Goal: Information Seeking & Learning: Learn about a topic

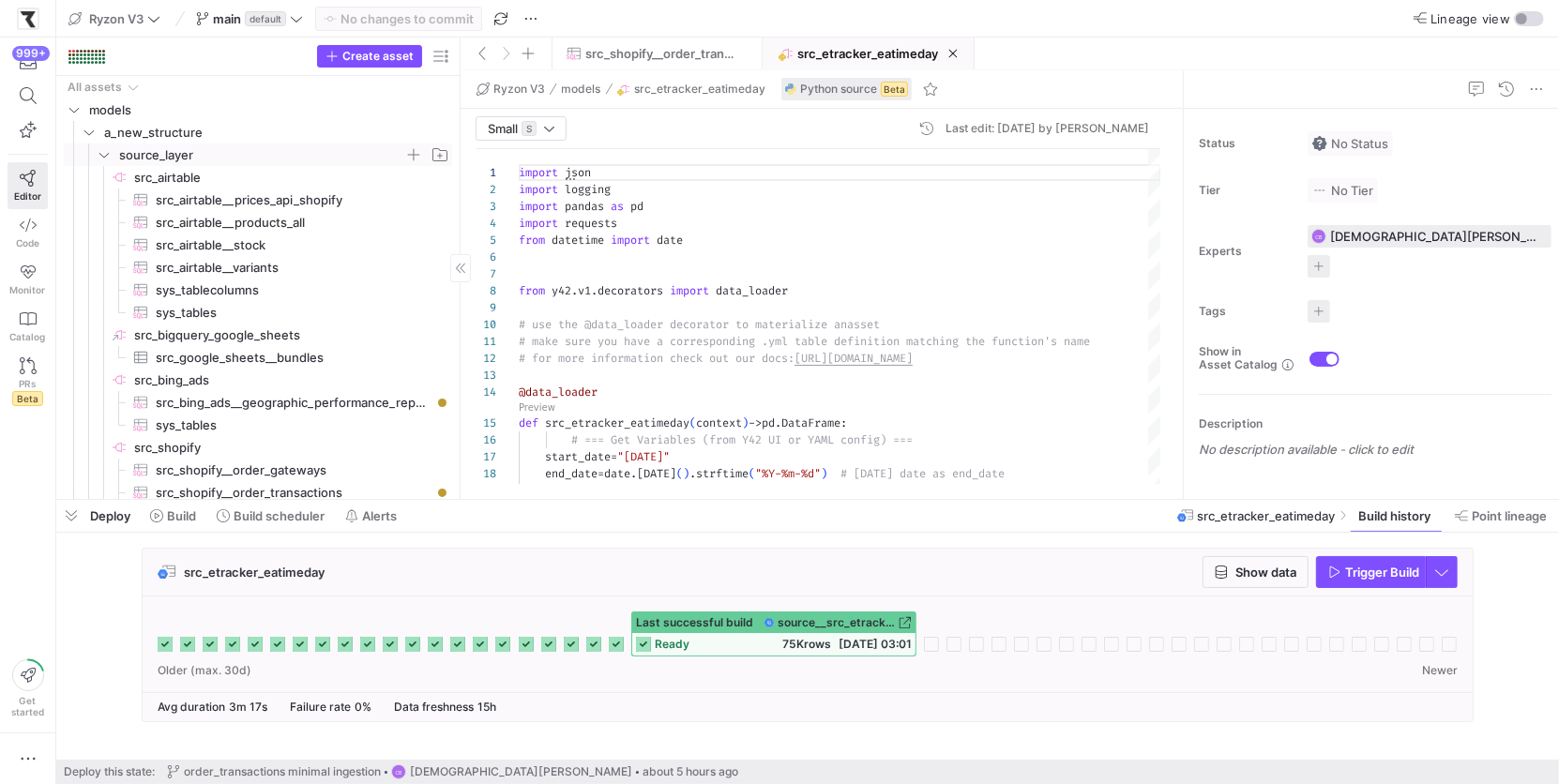
click at [111, 154] on y42-icon "Press SPACE to select this row." at bounding box center [104, 154] width 15 height 15
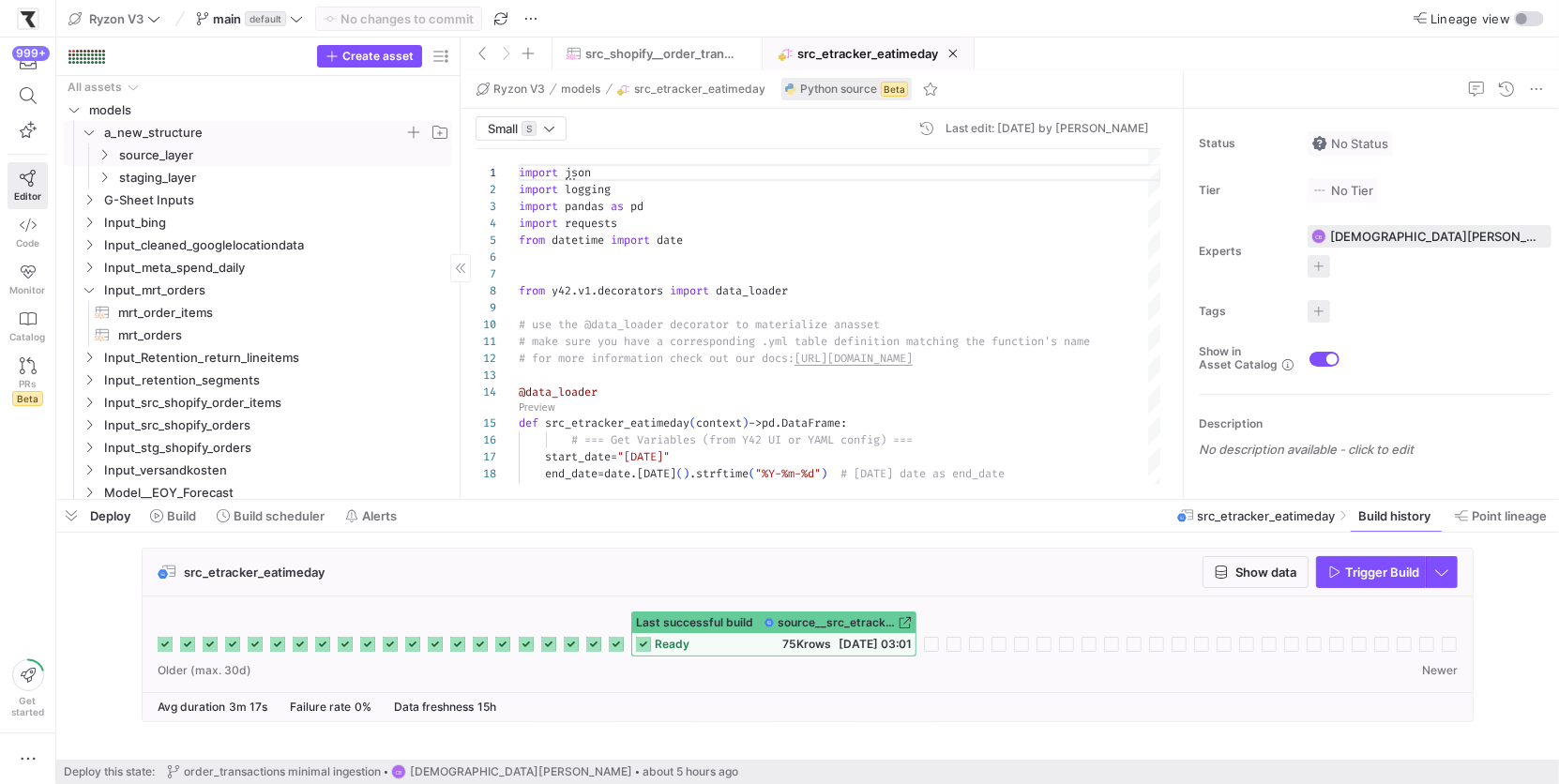
click at [88, 135] on icon "Press SPACE to select this row." at bounding box center [88, 131] width 13 height 11
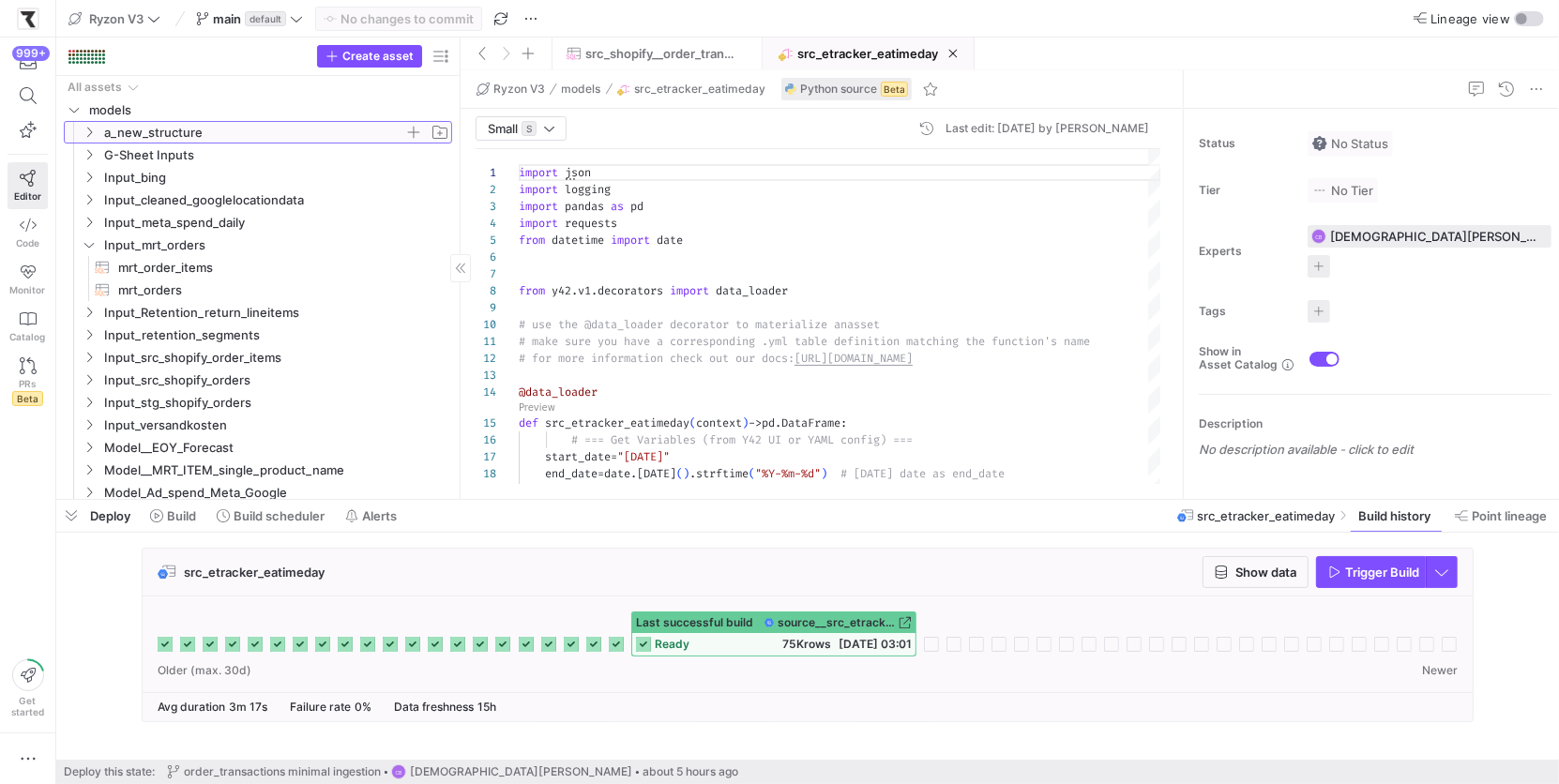
click at [88, 135] on icon at bounding box center [89, 132] width 5 height 10
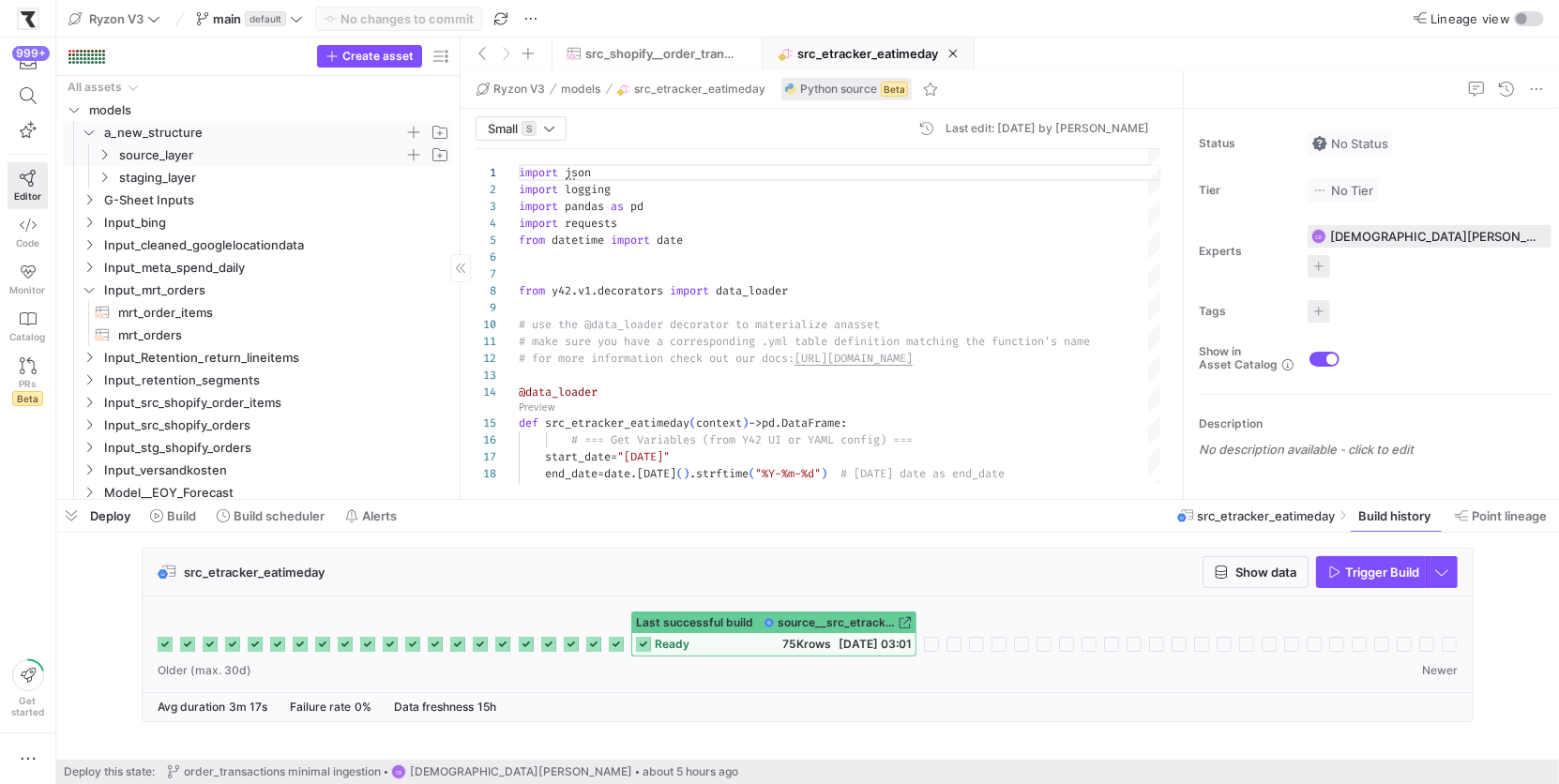
click at [101, 156] on icon "Press SPACE to select this row." at bounding box center [104, 154] width 13 height 11
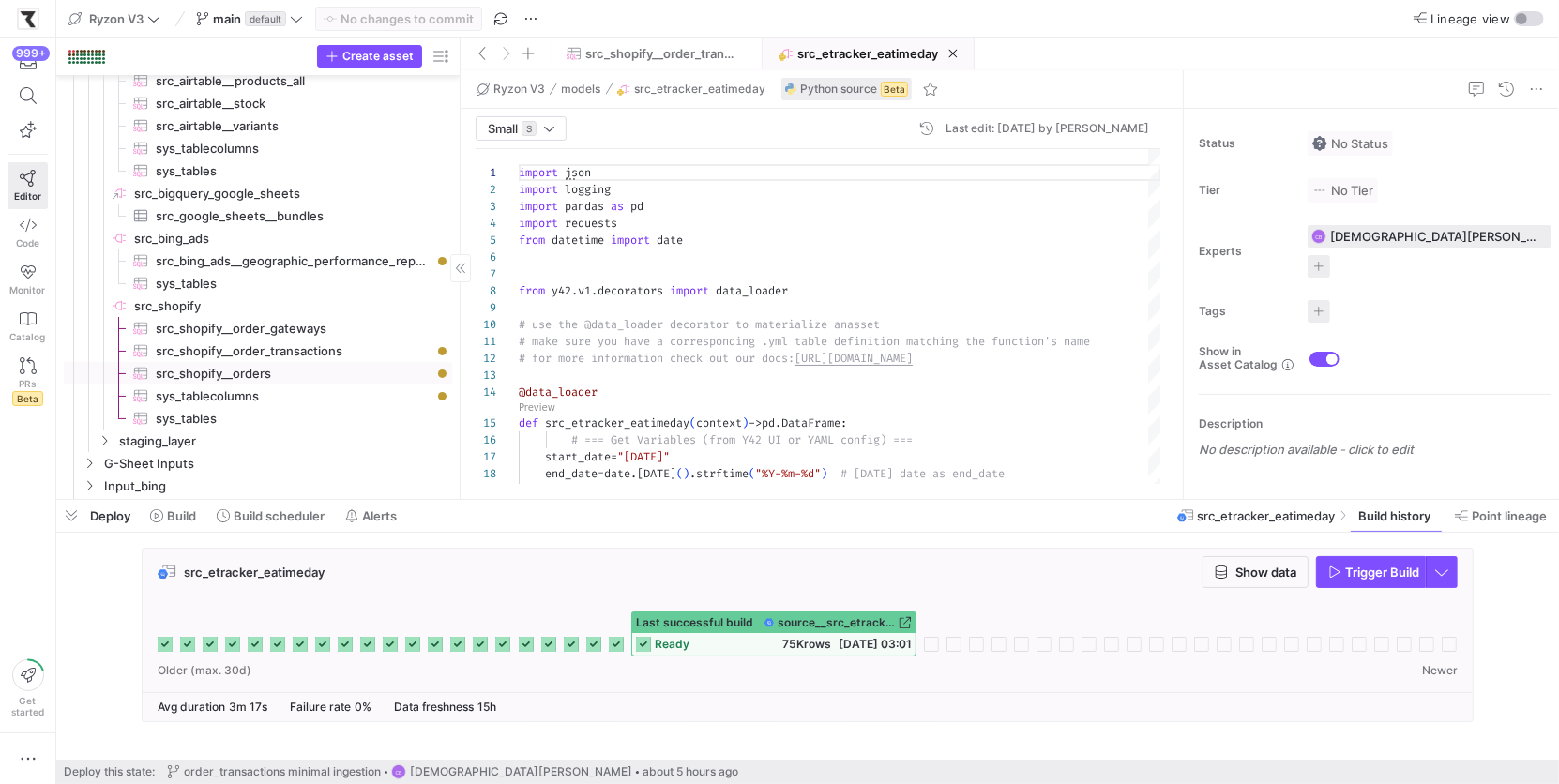
scroll to position [141, 0]
click at [298, 350] on span "src_shopify__order_transactions​​​​​​​​​" at bounding box center [293, 351] width 275 height 22
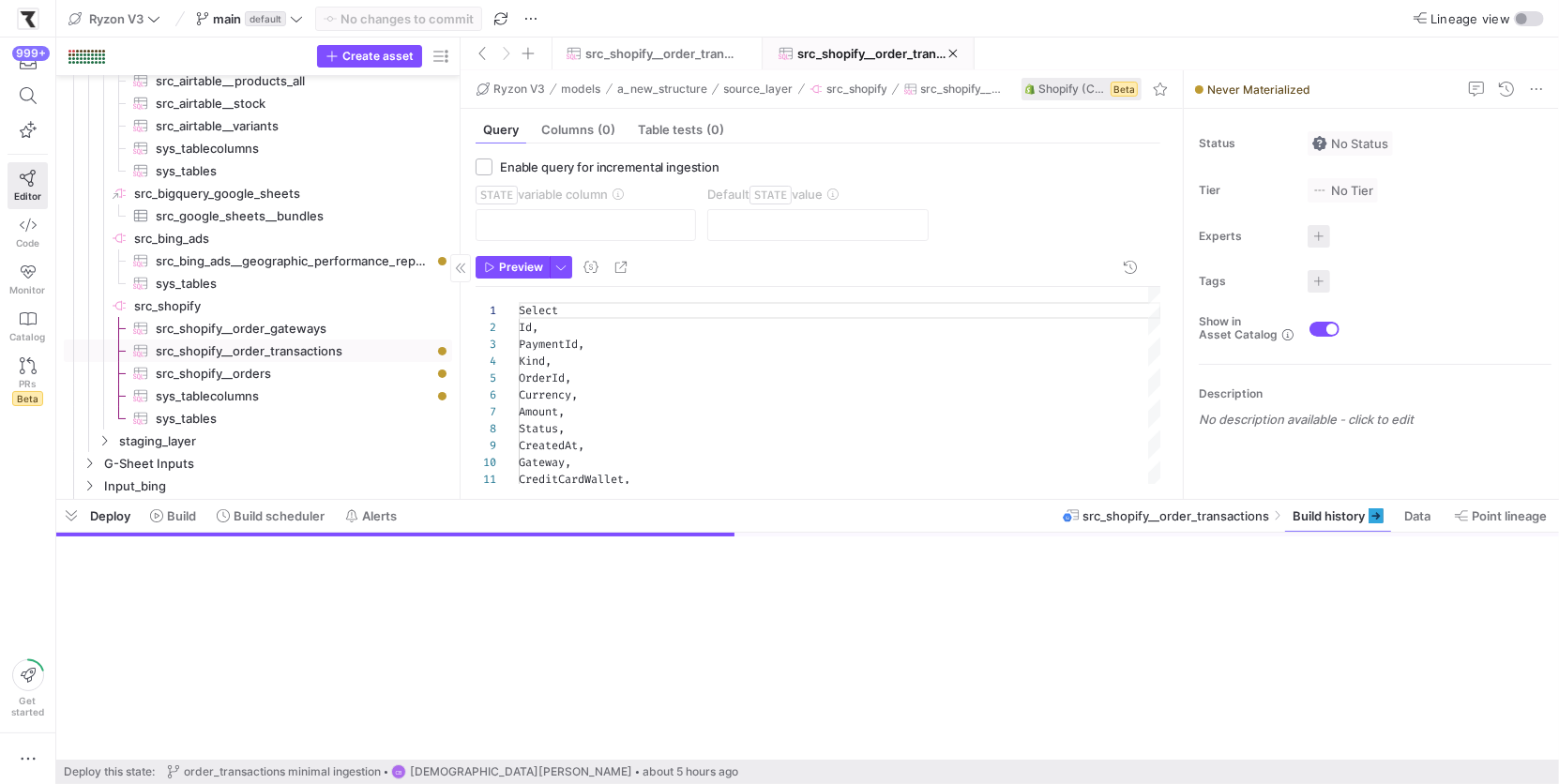
scroll to position [169, 0]
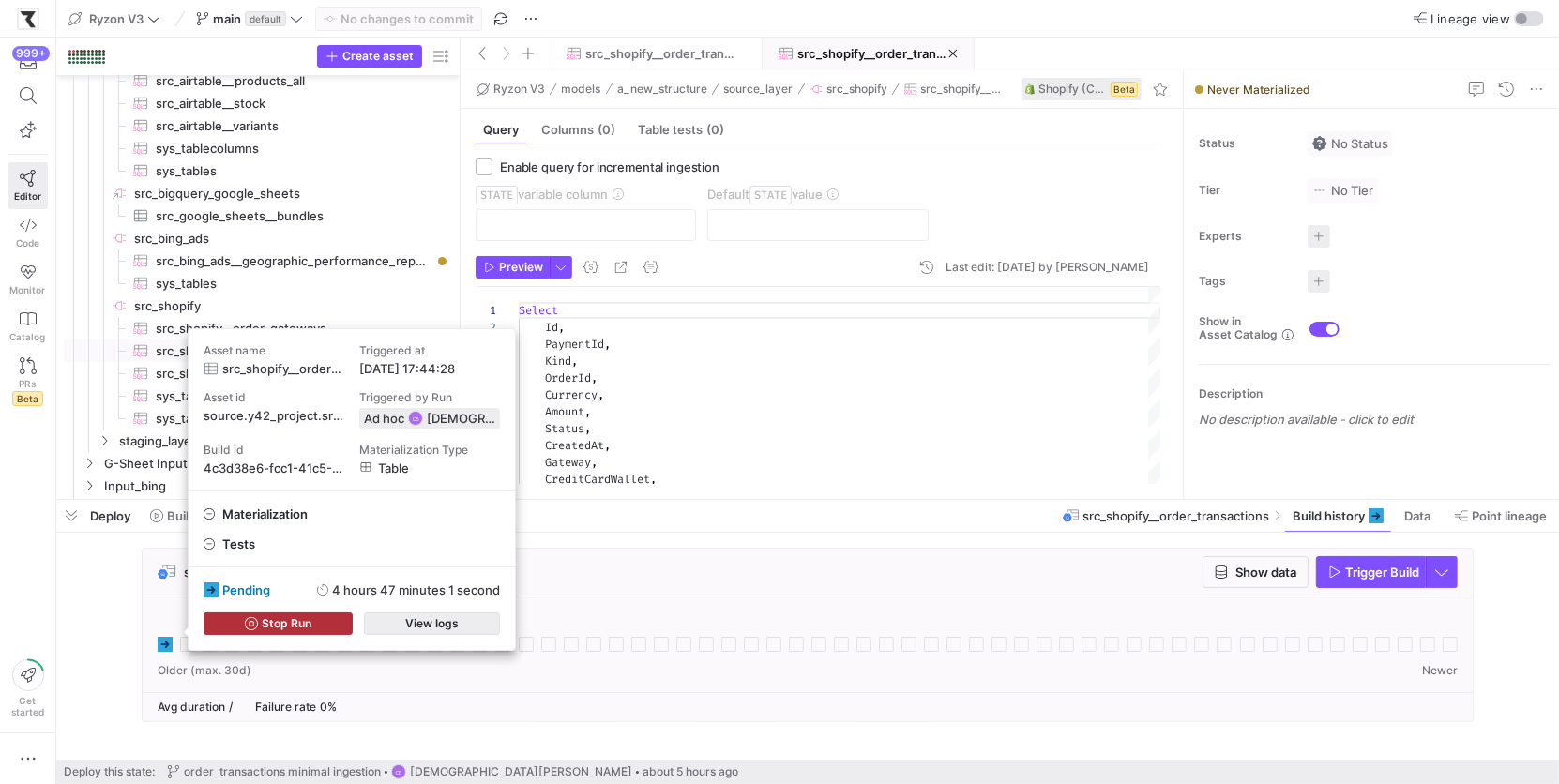
click at [437, 614] on span "button" at bounding box center [432, 623] width 135 height 21
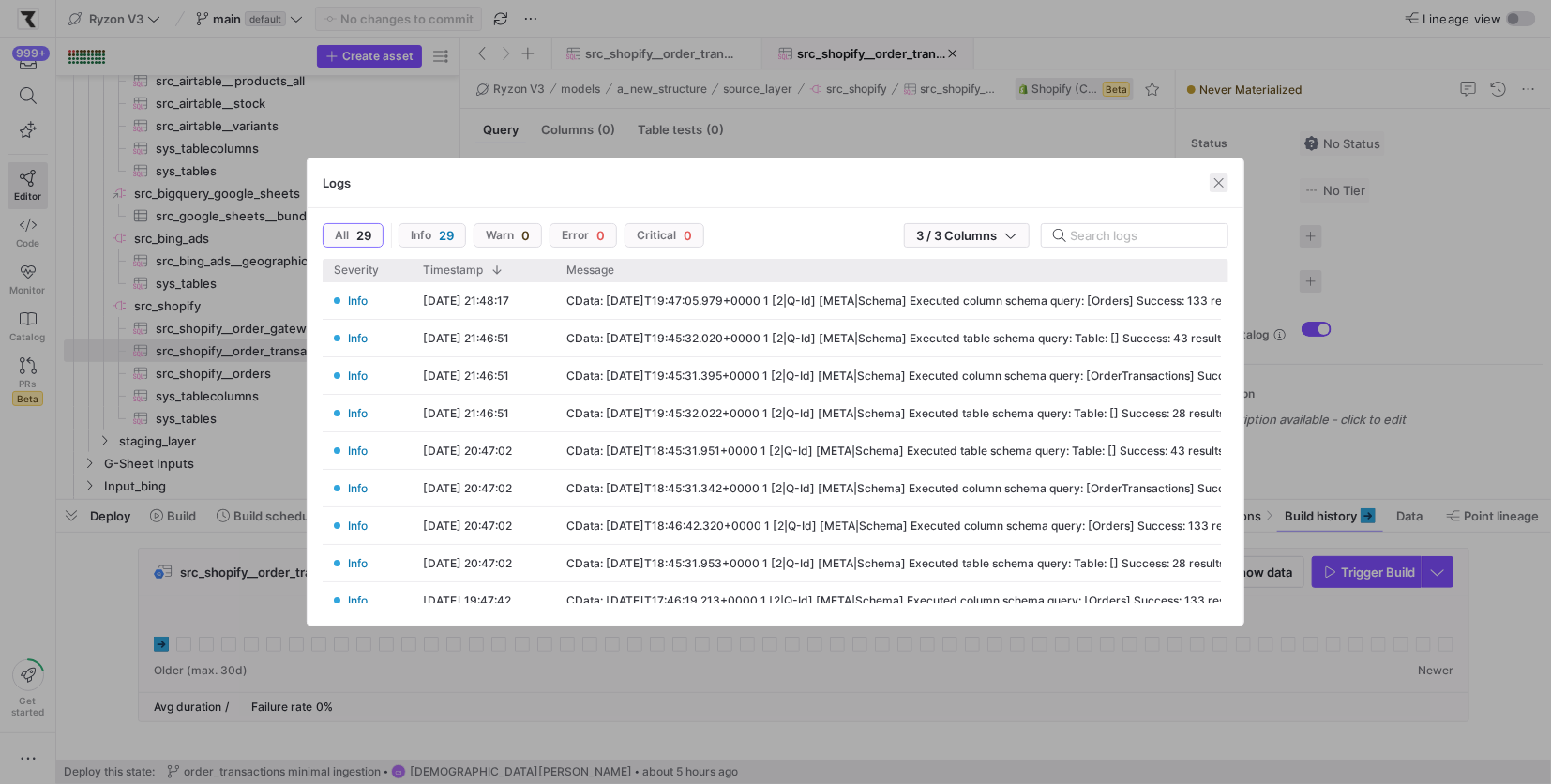
click at [1218, 178] on span "button" at bounding box center [1219, 182] width 19 height 19
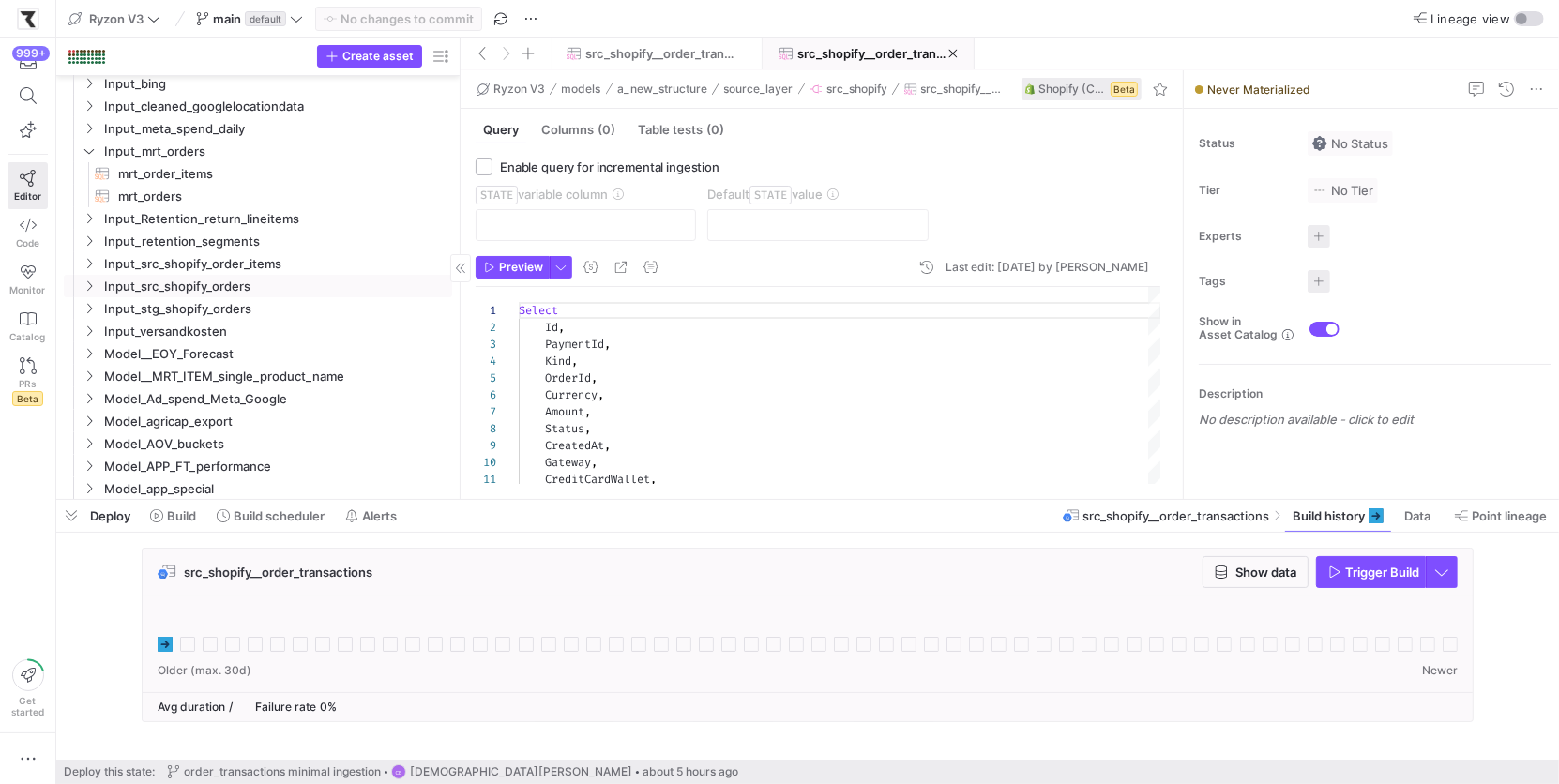
scroll to position [0, 0]
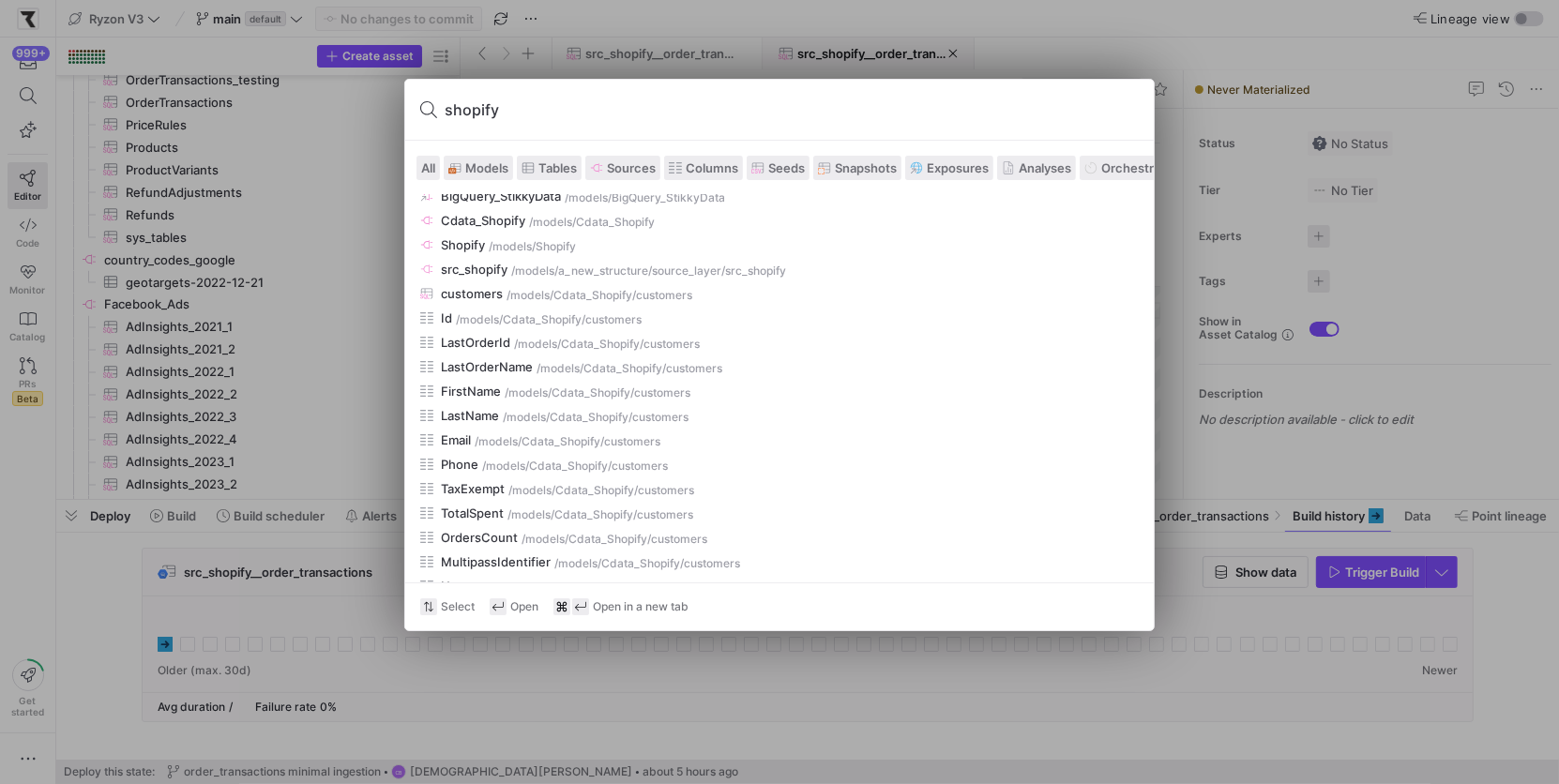
type input "shopify"
click at [604, 156] on span at bounding box center [623, 167] width 73 height 23
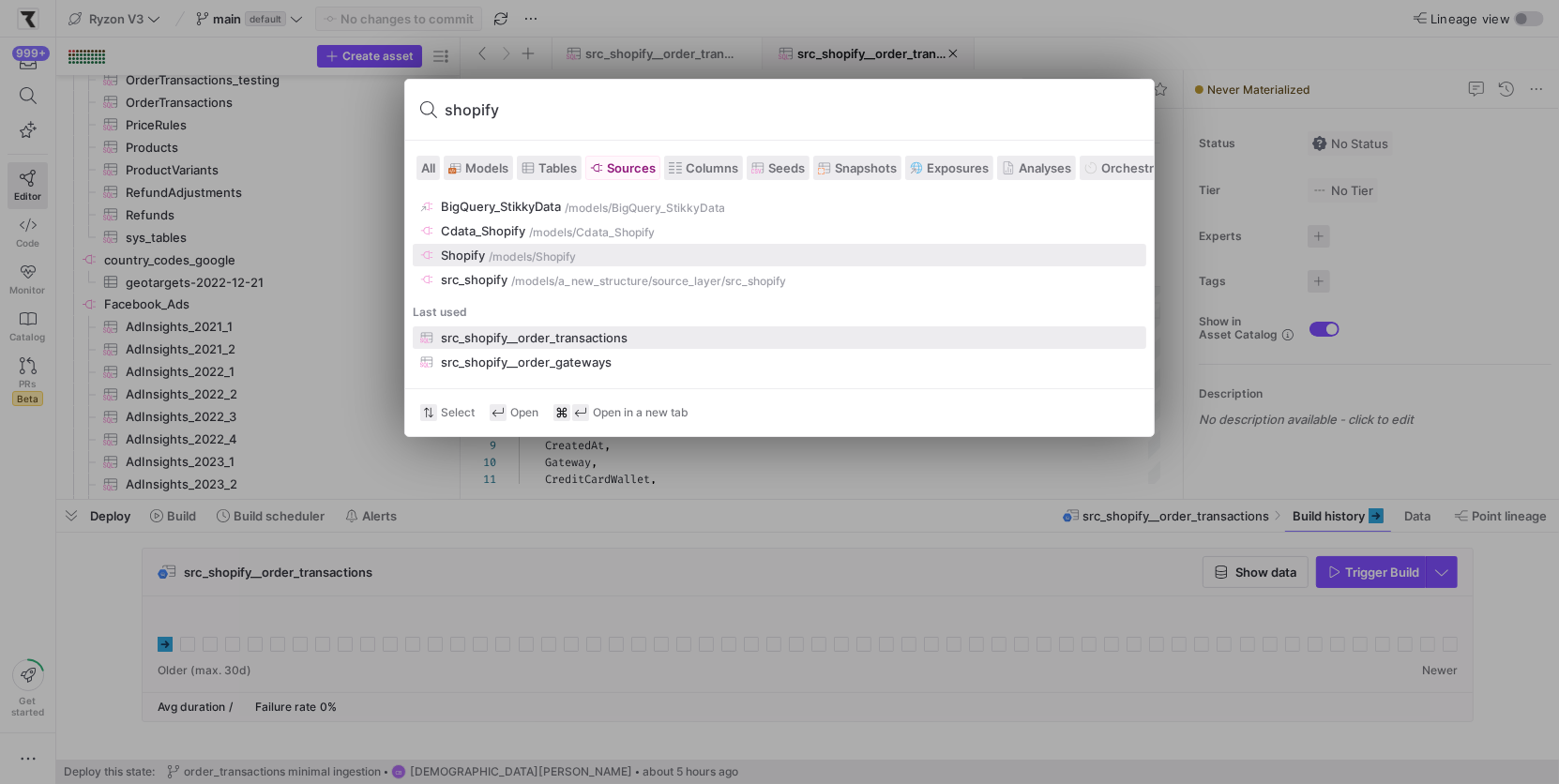
click at [498, 255] on div "/models" at bounding box center [510, 256] width 44 height 13
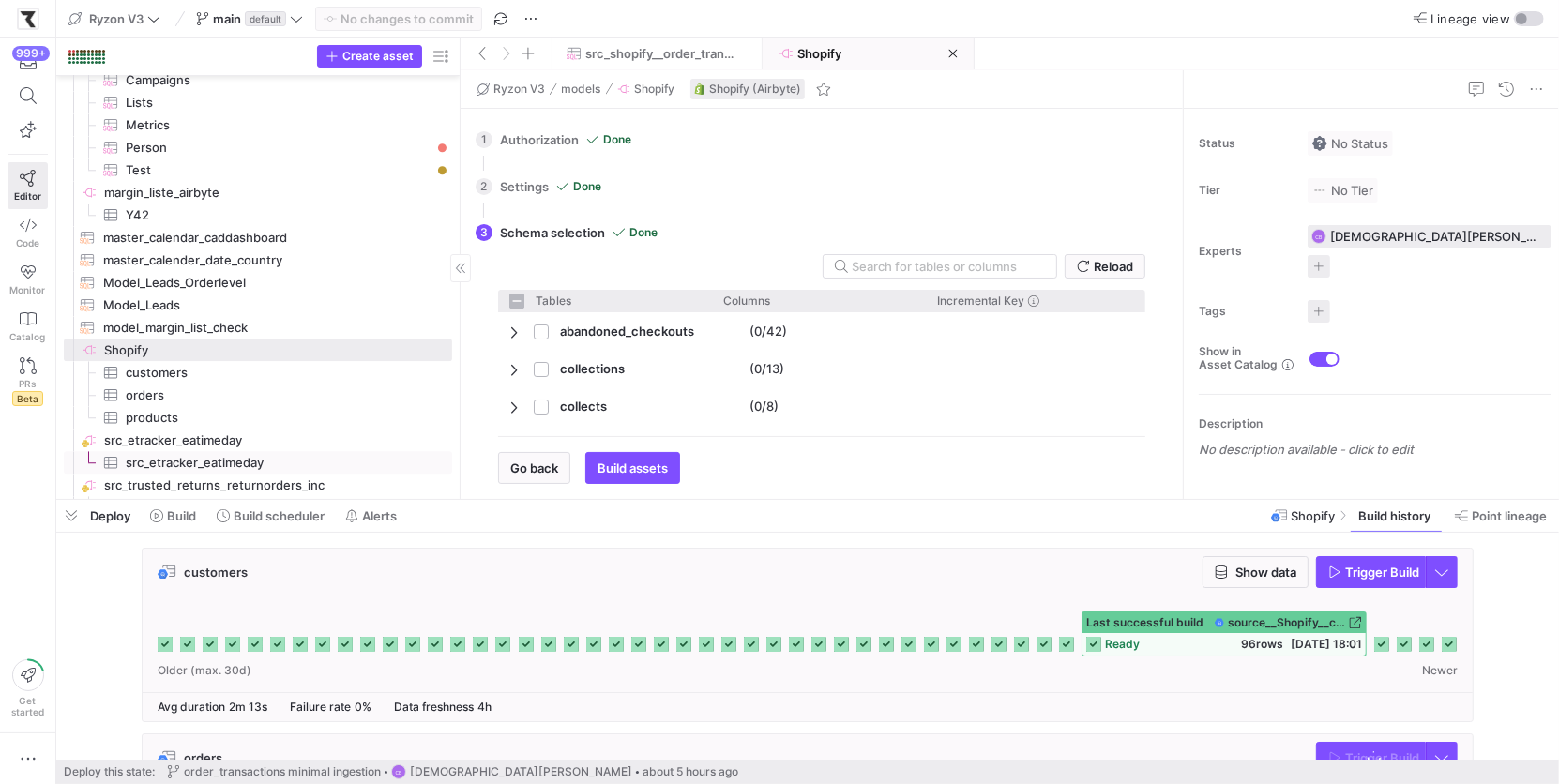
checkbox input "false"
click at [170, 380] on span "customers​​​​​​​​​" at bounding box center [278, 373] width 305 height 22
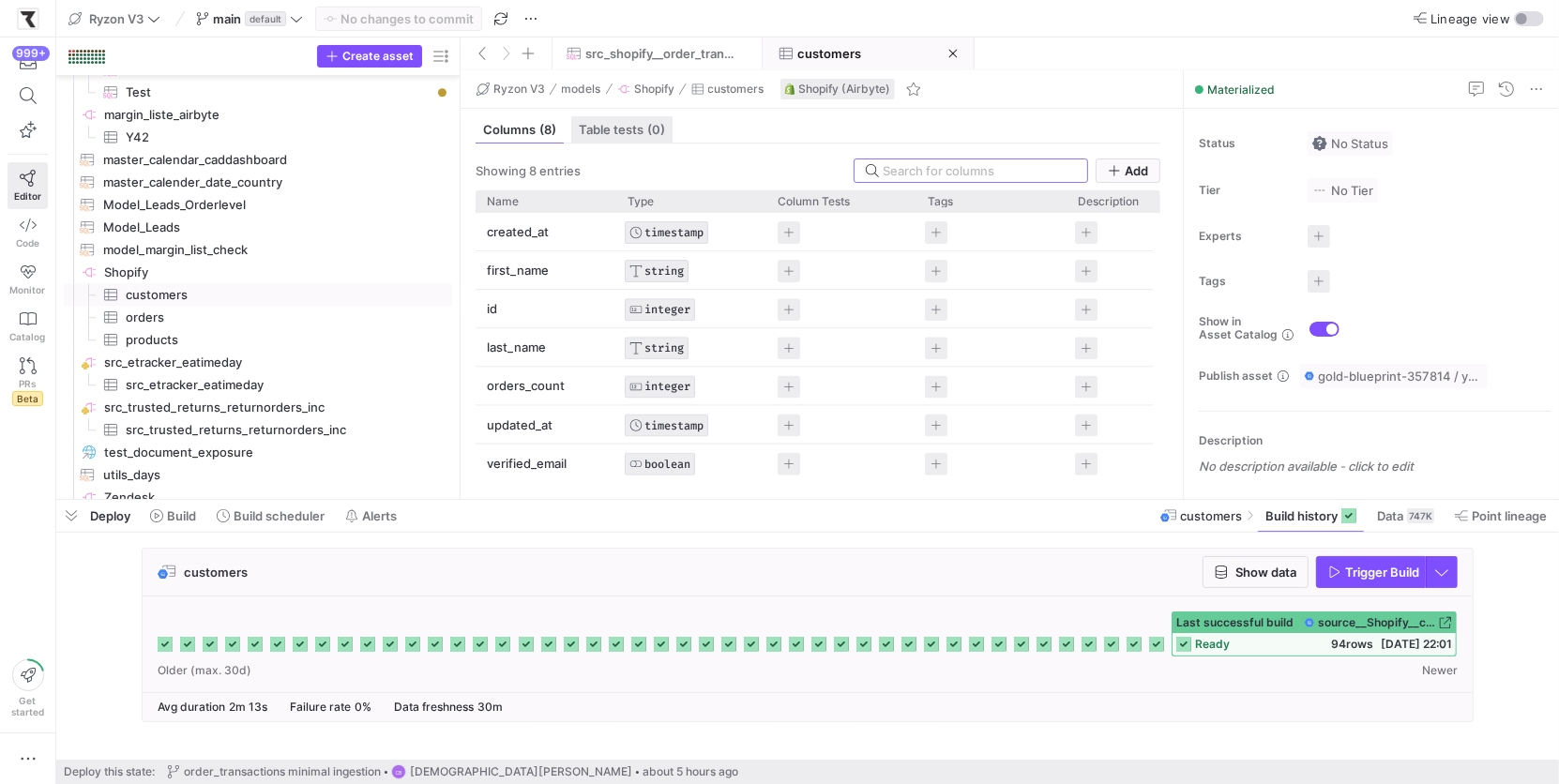
click at [620, 135] on span "Table tests (0)" at bounding box center [621, 130] width 86 height 12
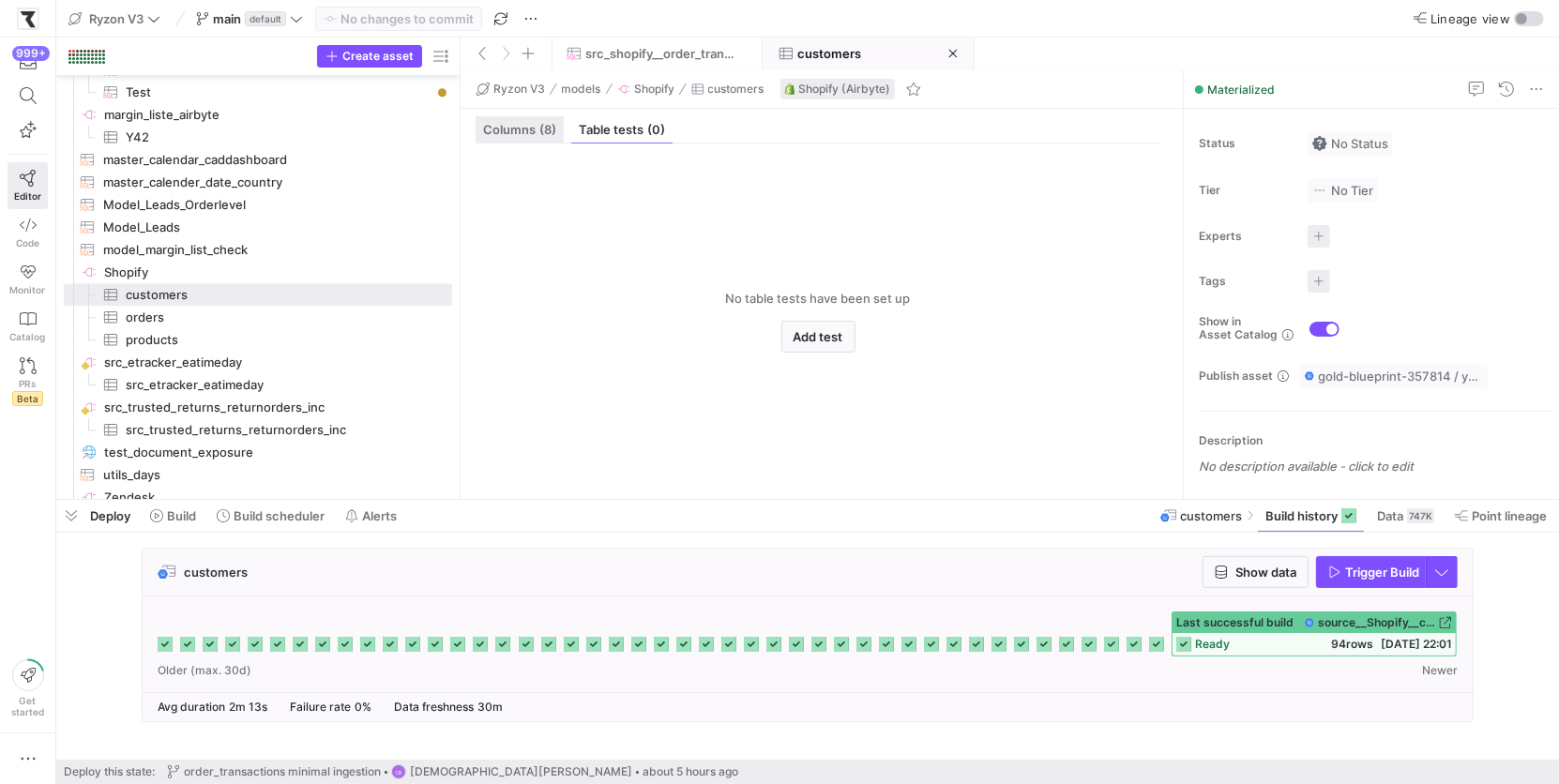
click at [518, 117] on div "Columns (8)" at bounding box center [519, 130] width 88 height 27
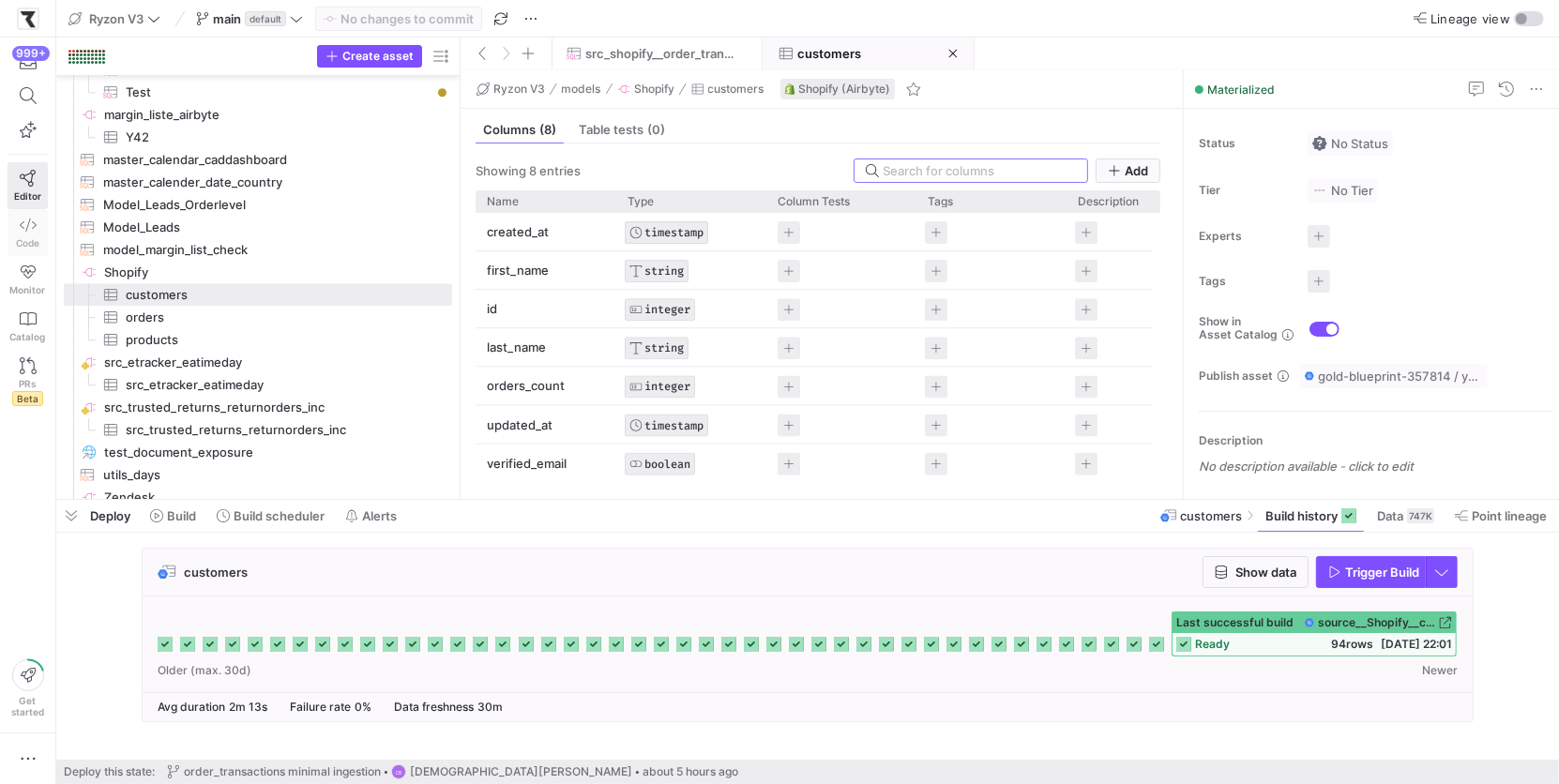
click at [36, 222] on icon at bounding box center [28, 224] width 17 height 17
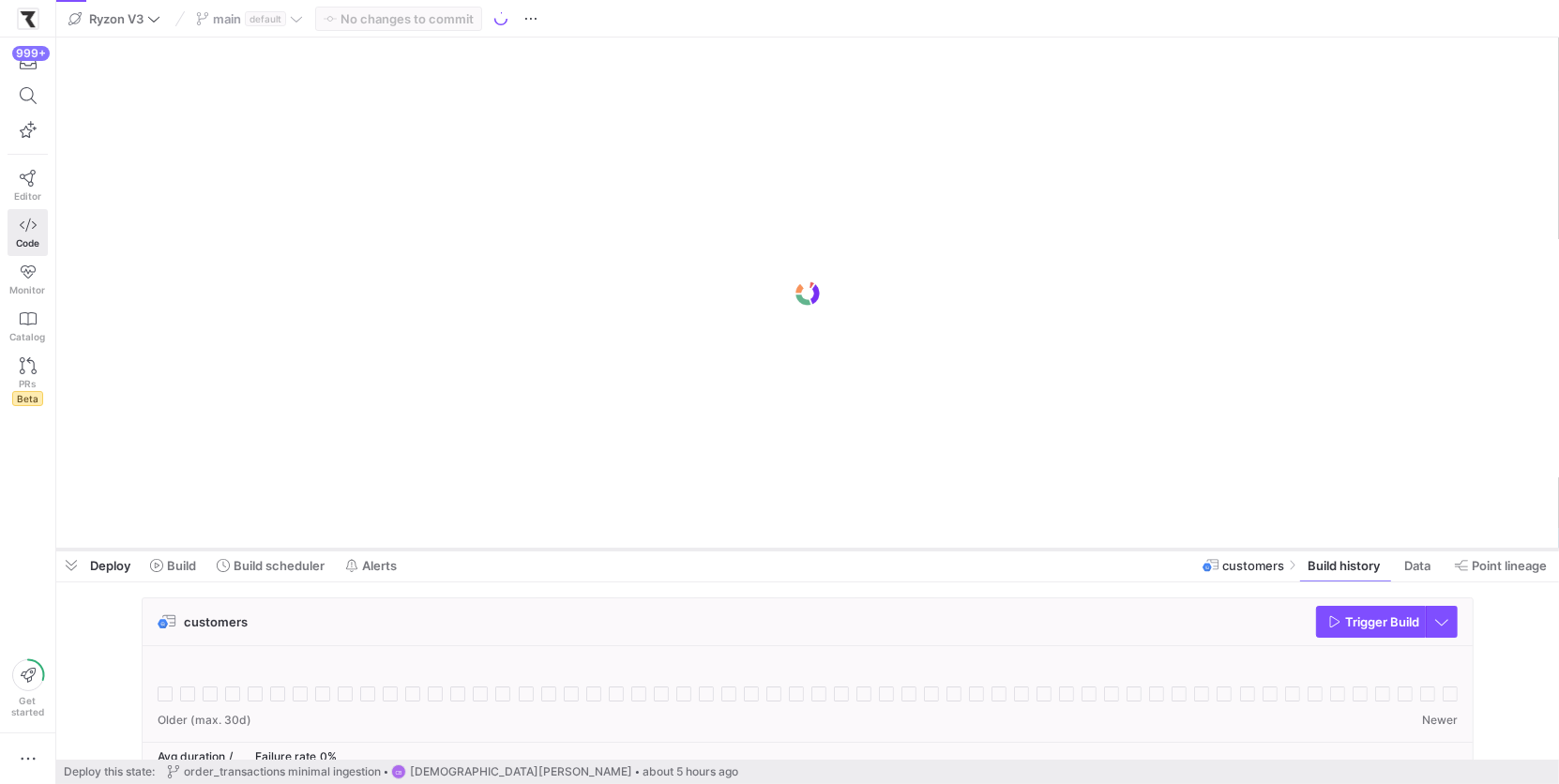
drag, startPoint x: 541, startPoint y: 495, endPoint x: 548, endPoint y: 545, distance: 50.5
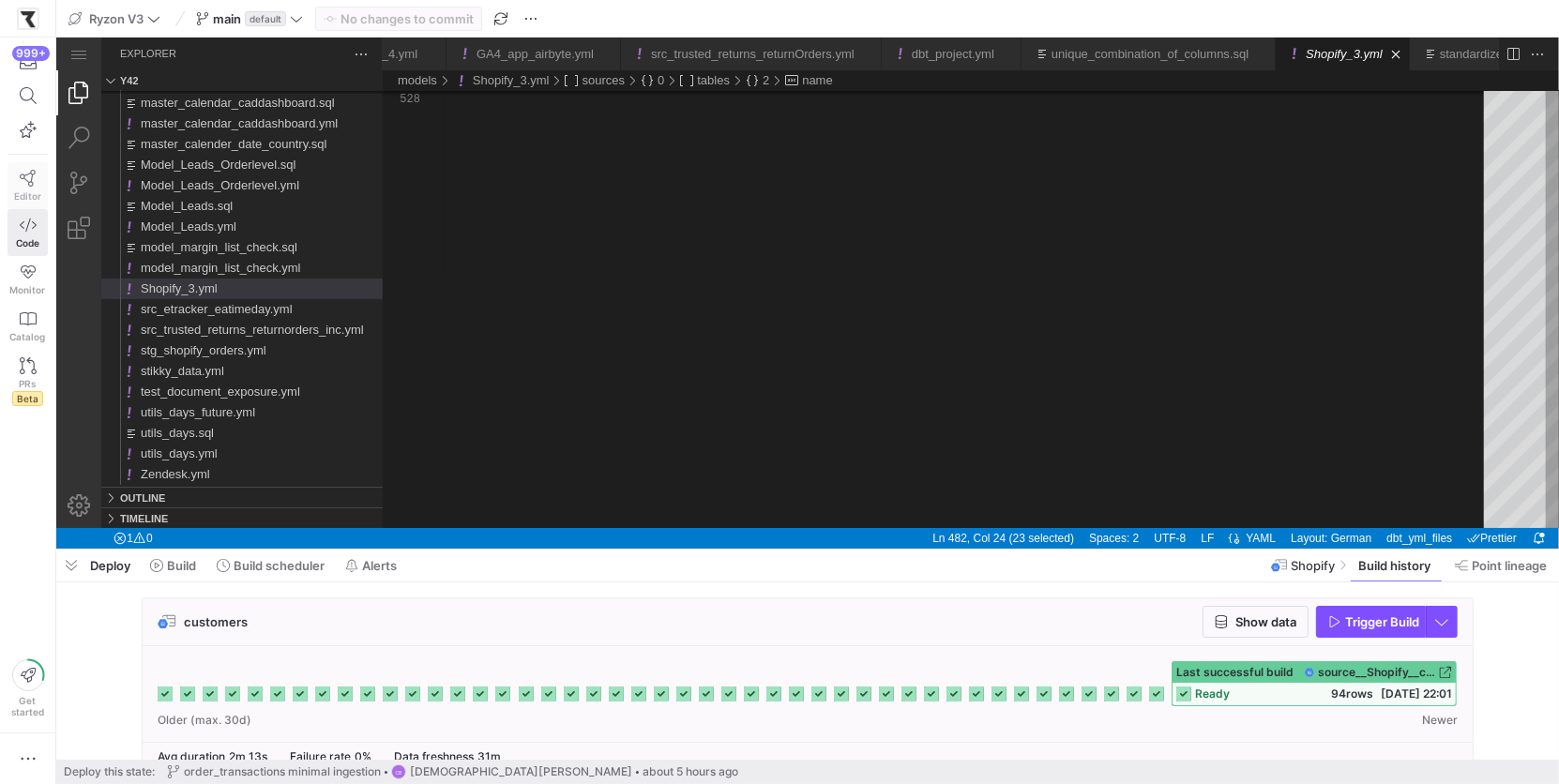
click at [34, 186] on link "Editor" at bounding box center [28, 185] width 41 height 46
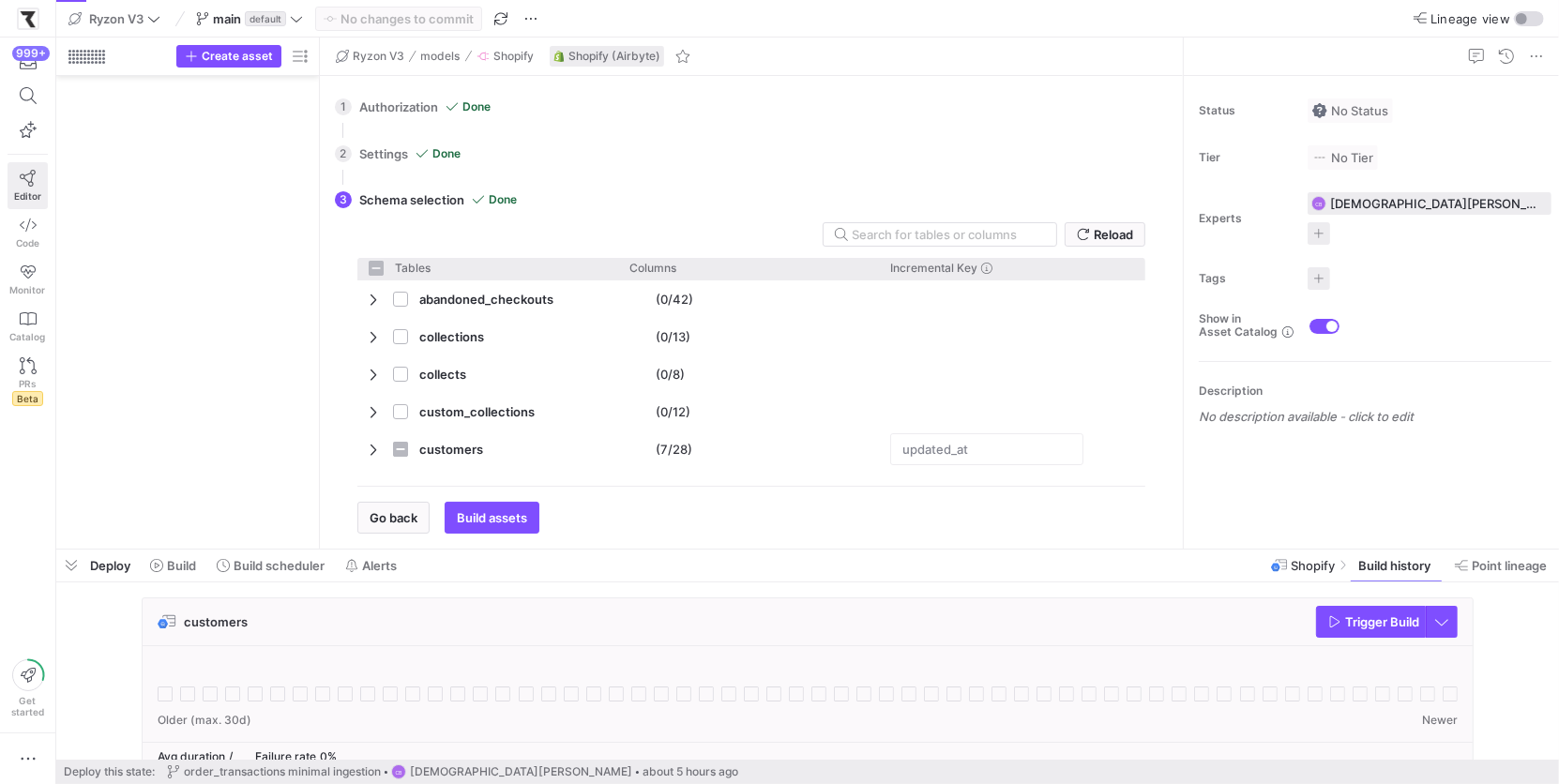
scroll to position [4228, 0]
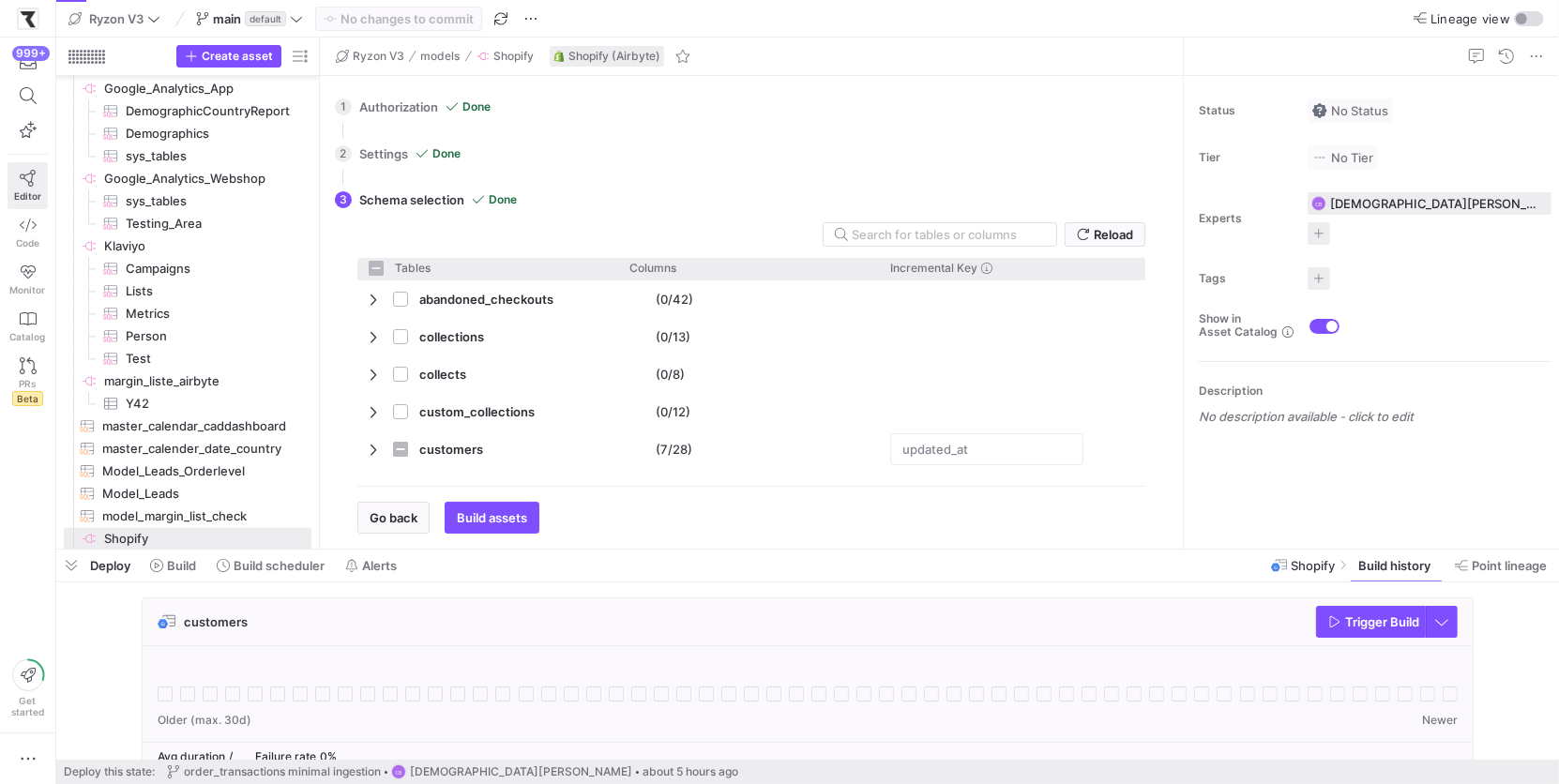
checkbox input "false"
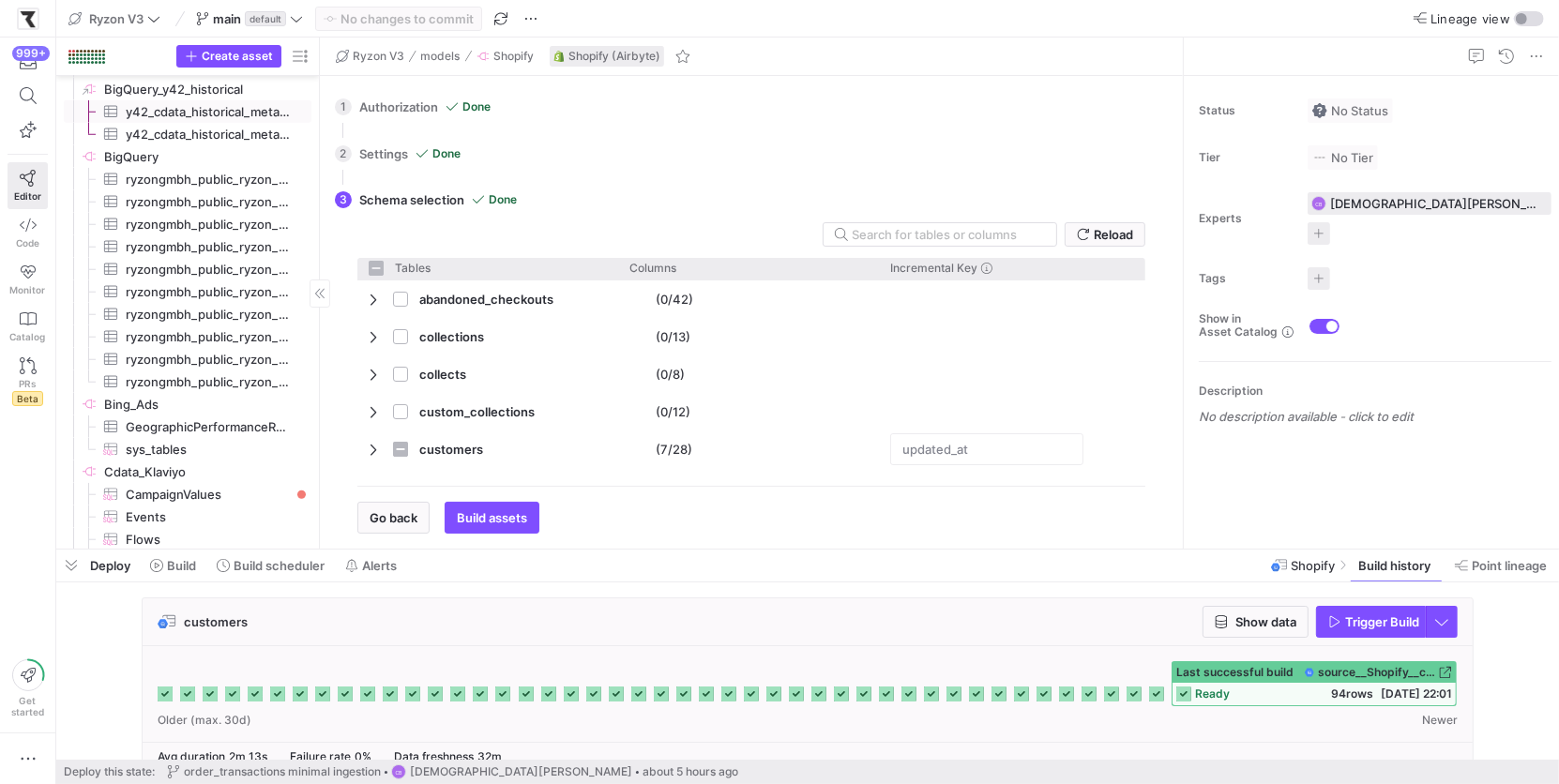
scroll to position [912, 0]
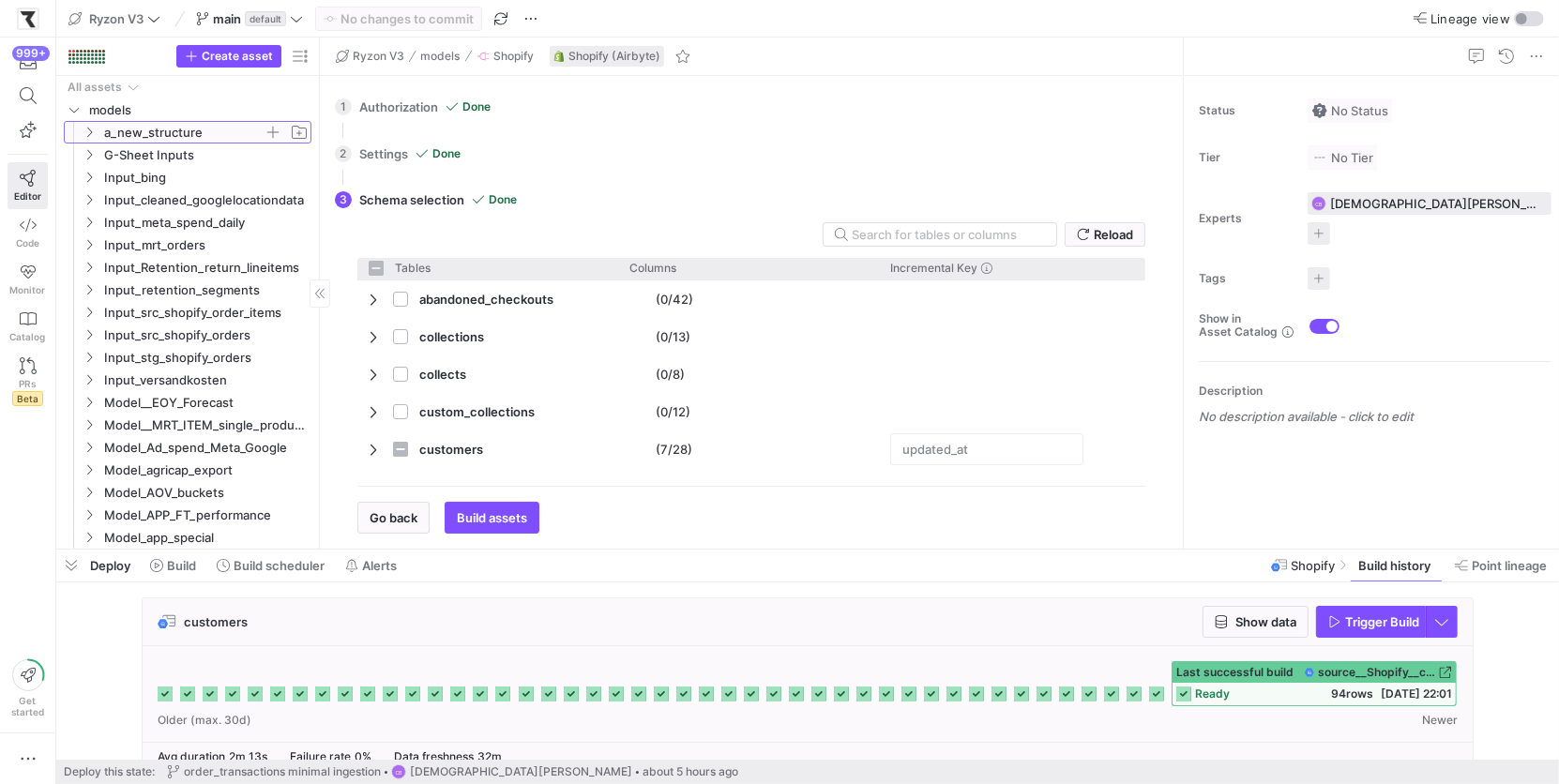
click at [94, 132] on icon "Press SPACE to select this row." at bounding box center [88, 131] width 13 height 11
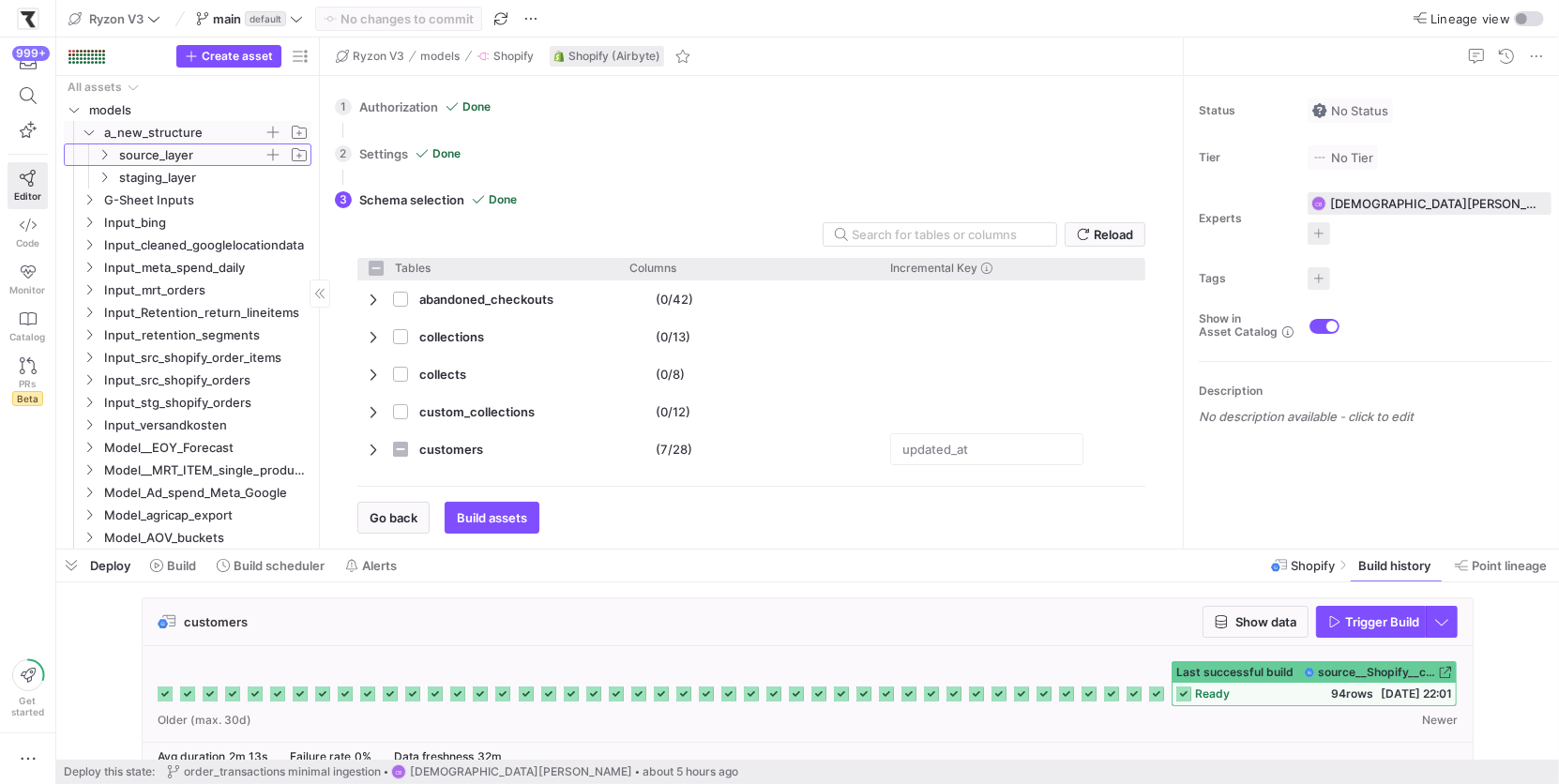
click at [104, 152] on icon "Press SPACE to select this row." at bounding box center [104, 155] width 5 height 10
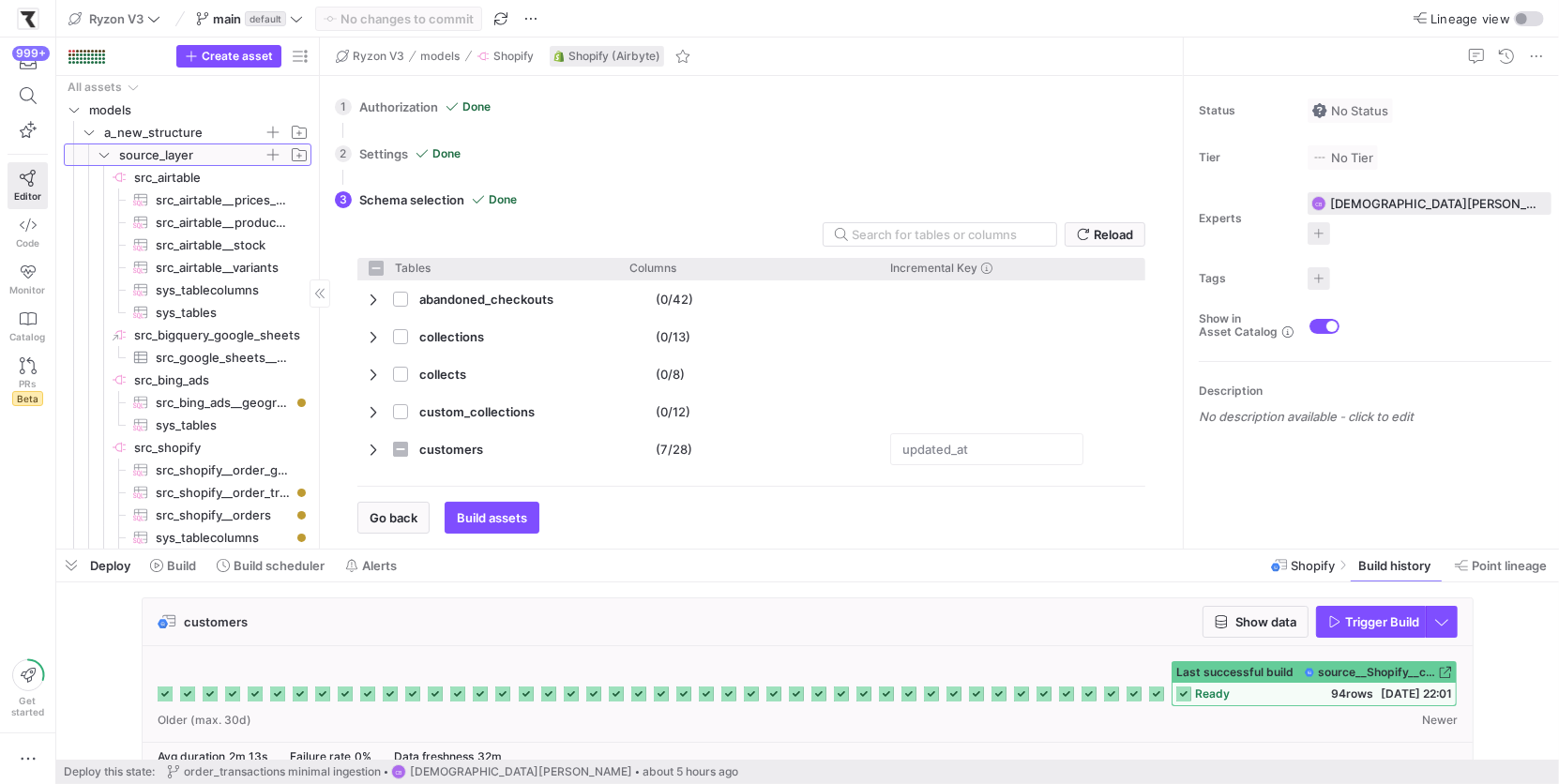
click at [104, 152] on icon at bounding box center [104, 154] width 13 height 11
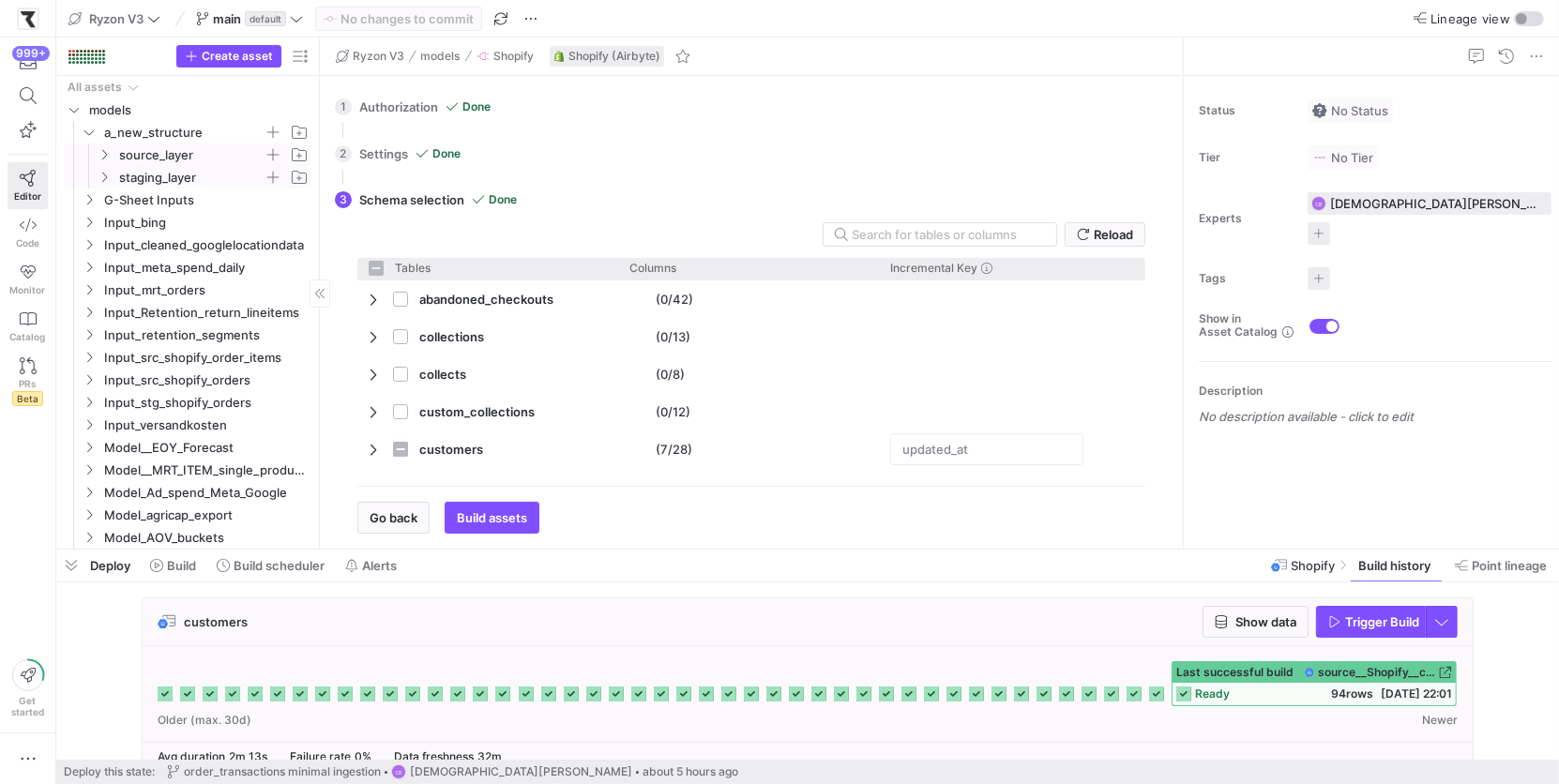
click at [106, 177] on icon "Press SPACE to select this row." at bounding box center [104, 177] width 5 height 10
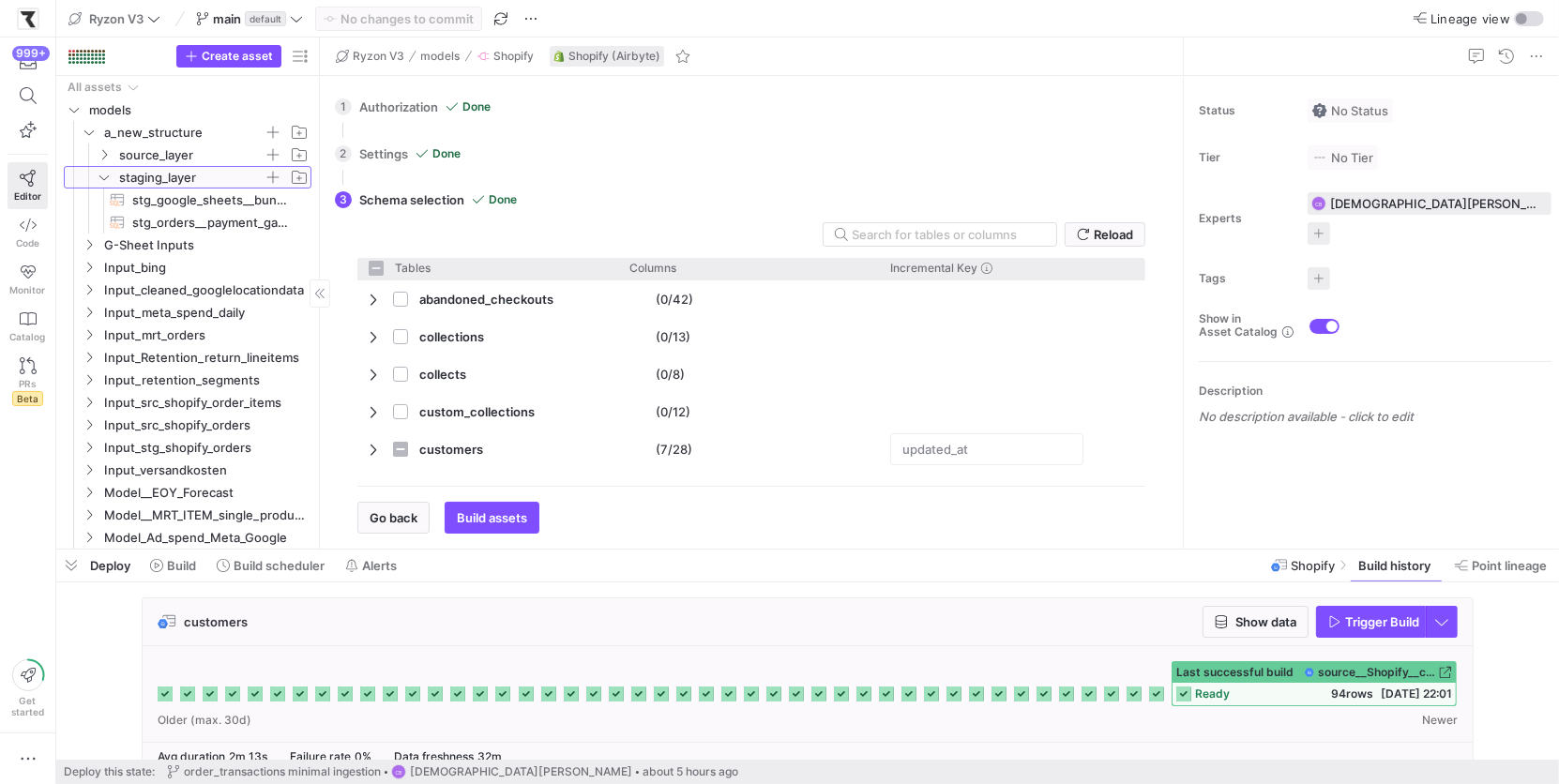
click at [106, 177] on icon at bounding box center [104, 177] width 9 height 5
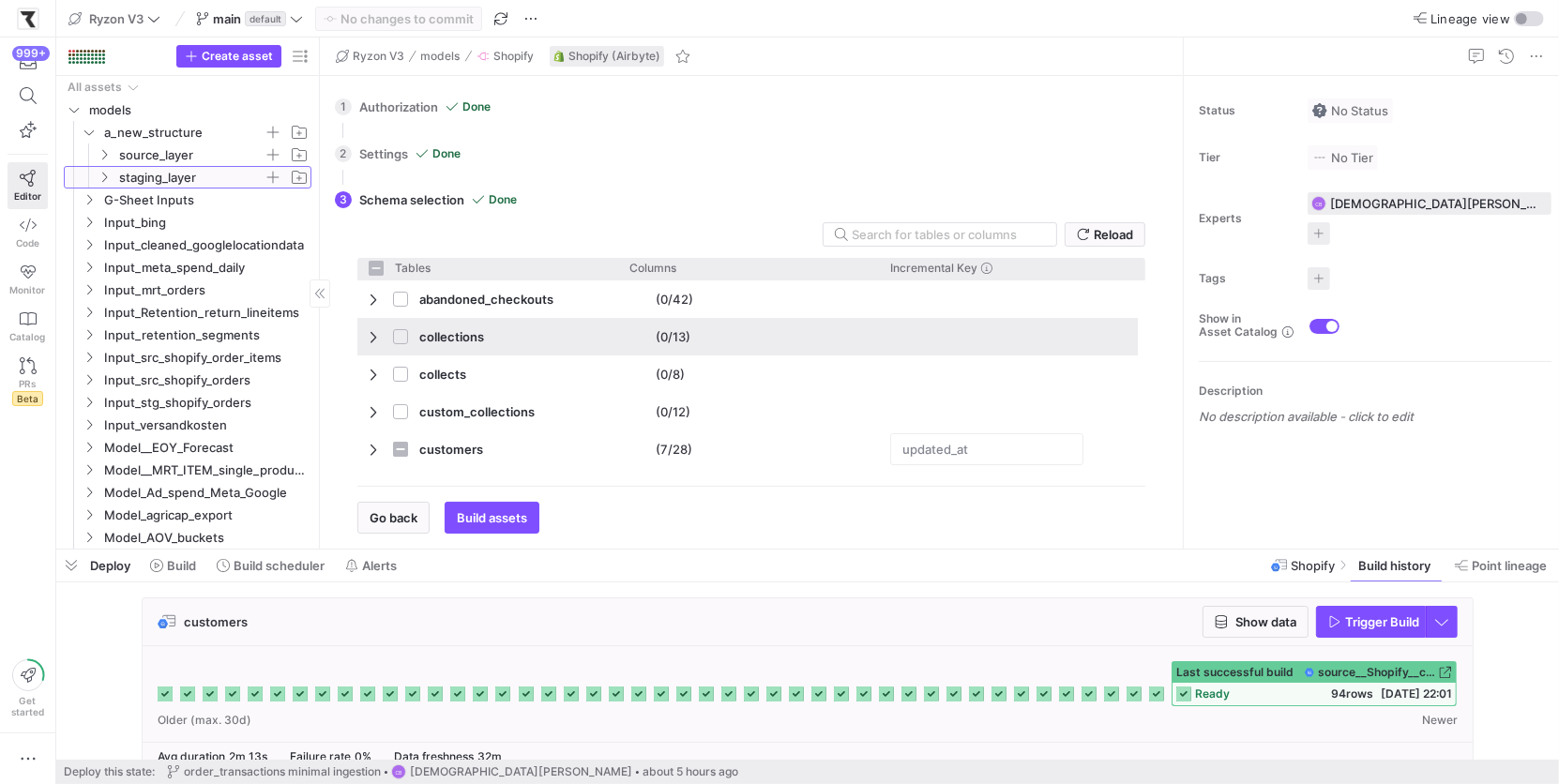
scroll to position [31, 0]
